Goal: Transaction & Acquisition: Register for event/course

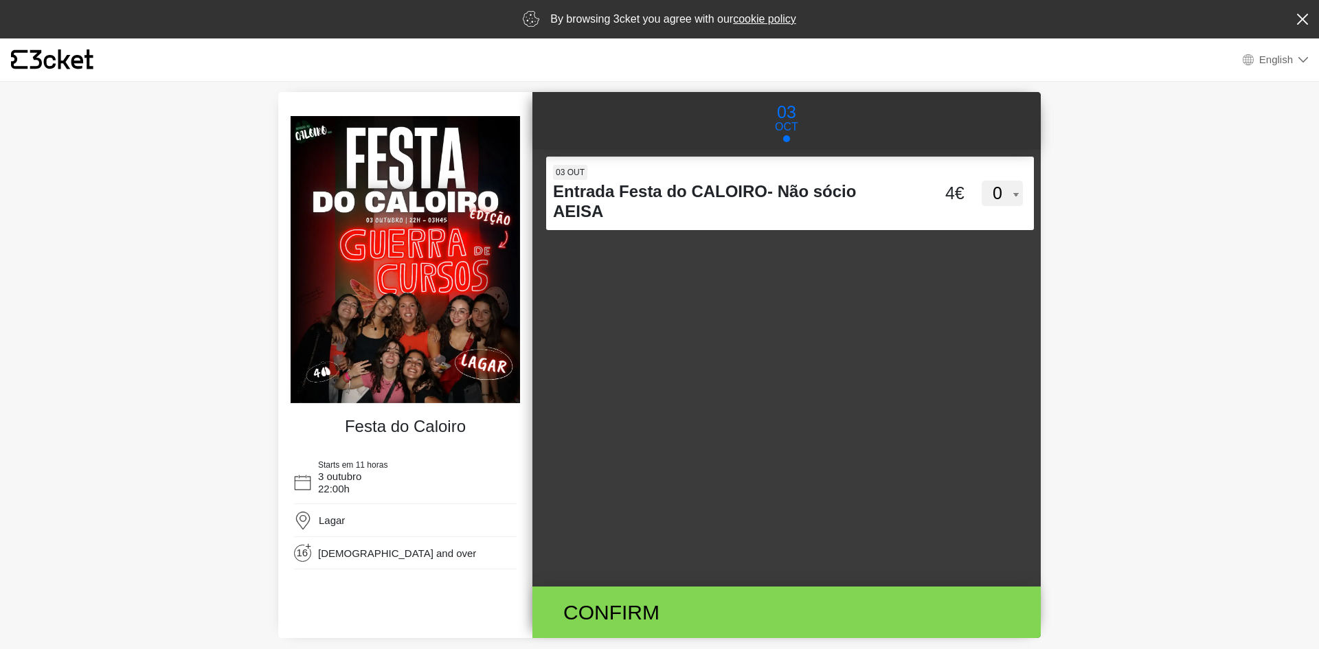
click at [413, 293] on img at bounding box center [404, 259] width 229 height 287
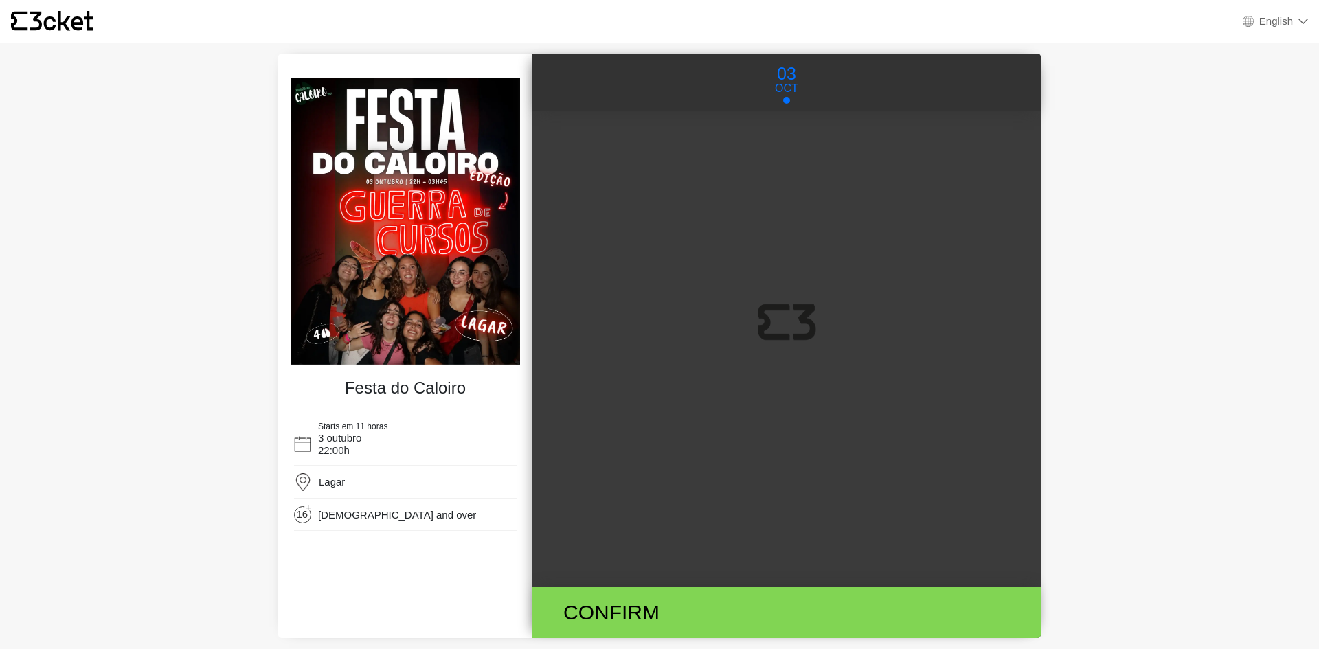
click at [412, 300] on img at bounding box center [404, 221] width 229 height 287
